Goal: Information Seeking & Learning: Check status

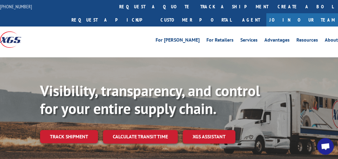
scroll to position [84, 0]
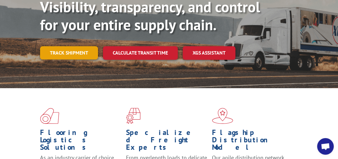
click at [59, 46] on link "Track shipment" at bounding box center [69, 52] width 58 height 13
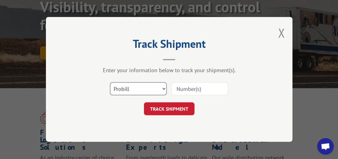
scroll to position [112, 0]
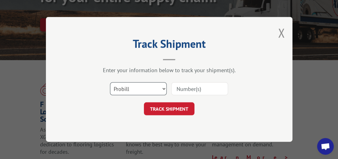
click at [164, 88] on select "Select category... Probill BOL PO" at bounding box center [138, 89] width 57 height 13
select select "bol"
click at [110, 83] on select "Select category... Probill BOL PO" at bounding box center [138, 89] width 57 height 13
click at [200, 86] on input at bounding box center [199, 89] width 57 height 13
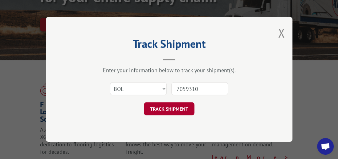
type input "7059310"
click at [181, 108] on button "TRACK SHIPMENT" at bounding box center [169, 109] width 51 height 13
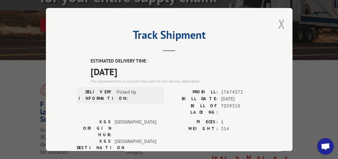
click at [278, 17] on button "Close modal" at bounding box center [281, 24] width 7 height 16
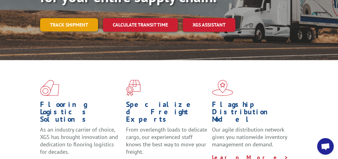
click at [70, 18] on link "Track shipment" at bounding box center [69, 24] width 58 height 13
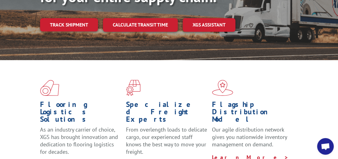
scroll to position [0, 0]
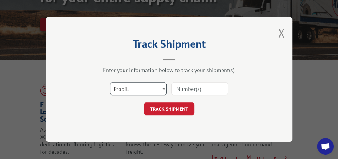
click at [164, 87] on select "Select category... Probill BOL PO" at bounding box center [138, 89] width 57 height 13
select select "bol"
click at [110, 83] on select "Select category... Probill BOL PO" at bounding box center [138, 89] width 57 height 13
click at [209, 88] on input at bounding box center [199, 89] width 57 height 13
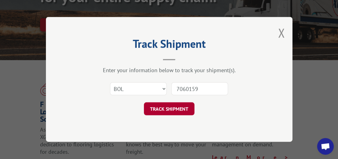
type input "7060159"
click at [179, 111] on button "TRACK SHIPMENT" at bounding box center [169, 109] width 51 height 13
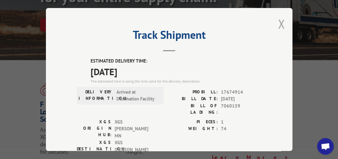
click at [280, 22] on button "Close modal" at bounding box center [281, 24] width 7 height 16
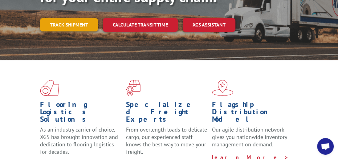
click at [76, 18] on link "Track shipment" at bounding box center [69, 24] width 58 height 13
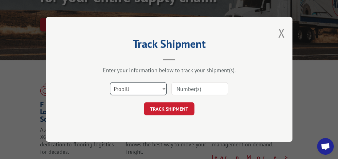
click at [162, 89] on select "Select category... Probill BOL PO" at bounding box center [138, 89] width 57 height 13
select select "bol"
click at [110, 83] on select "Select category... Probill BOL PO" at bounding box center [138, 89] width 57 height 13
drag, startPoint x: 198, startPoint y: 91, endPoint x: 194, endPoint y: 90, distance: 3.4
click at [198, 91] on input at bounding box center [199, 89] width 57 height 13
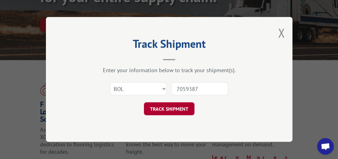
type input "7059387"
click at [164, 115] on button "TRACK SHIPMENT" at bounding box center [169, 109] width 51 height 13
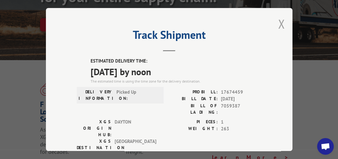
click at [278, 21] on button "Close modal" at bounding box center [281, 24] width 7 height 16
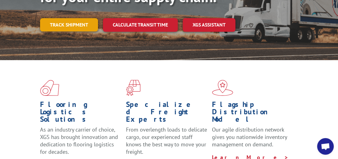
click at [73, 18] on link "Track shipment" at bounding box center [69, 24] width 58 height 13
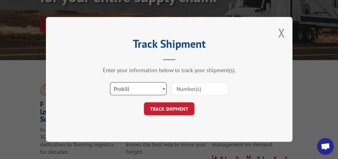
drag, startPoint x: 164, startPoint y: 88, endPoint x: 153, endPoint y: 89, distance: 10.5
click at [164, 88] on select "Select category... Probill BOL PO" at bounding box center [138, 89] width 57 height 13
select select "bol"
click at [110, 83] on select "Select category... Probill BOL PO" at bounding box center [138, 89] width 57 height 13
click at [196, 87] on input at bounding box center [199, 89] width 57 height 13
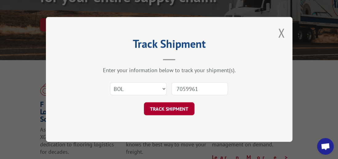
type input "7059961"
click at [182, 110] on button "TRACK SHIPMENT" at bounding box center [169, 109] width 51 height 13
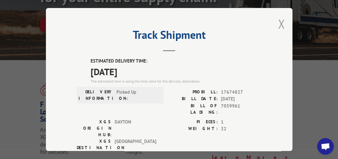
click at [278, 20] on button "Close modal" at bounding box center [281, 24] width 7 height 16
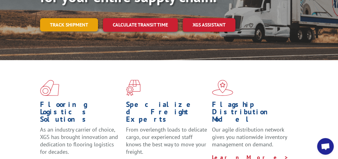
click at [82, 18] on link "Track shipment" at bounding box center [69, 24] width 58 height 13
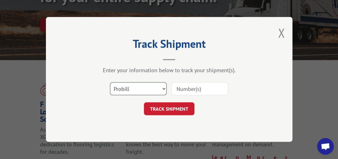
click at [162, 87] on select "Select category... Probill BOL PO" at bounding box center [138, 89] width 57 height 13
select select "bol"
click at [110, 83] on select "Select category... Probill BOL PO" at bounding box center [138, 89] width 57 height 13
click at [186, 89] on input at bounding box center [199, 89] width 57 height 13
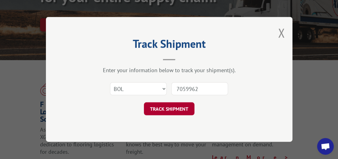
type input "7059962"
click at [168, 108] on button "TRACK SHIPMENT" at bounding box center [169, 109] width 51 height 13
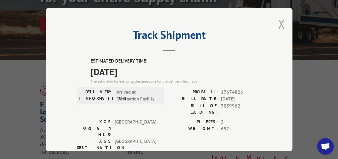
click at [281, 20] on button "Close modal" at bounding box center [281, 24] width 7 height 16
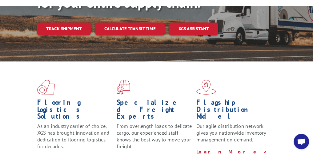
scroll to position [124, 0]
